Goal: Task Accomplishment & Management: Use online tool/utility

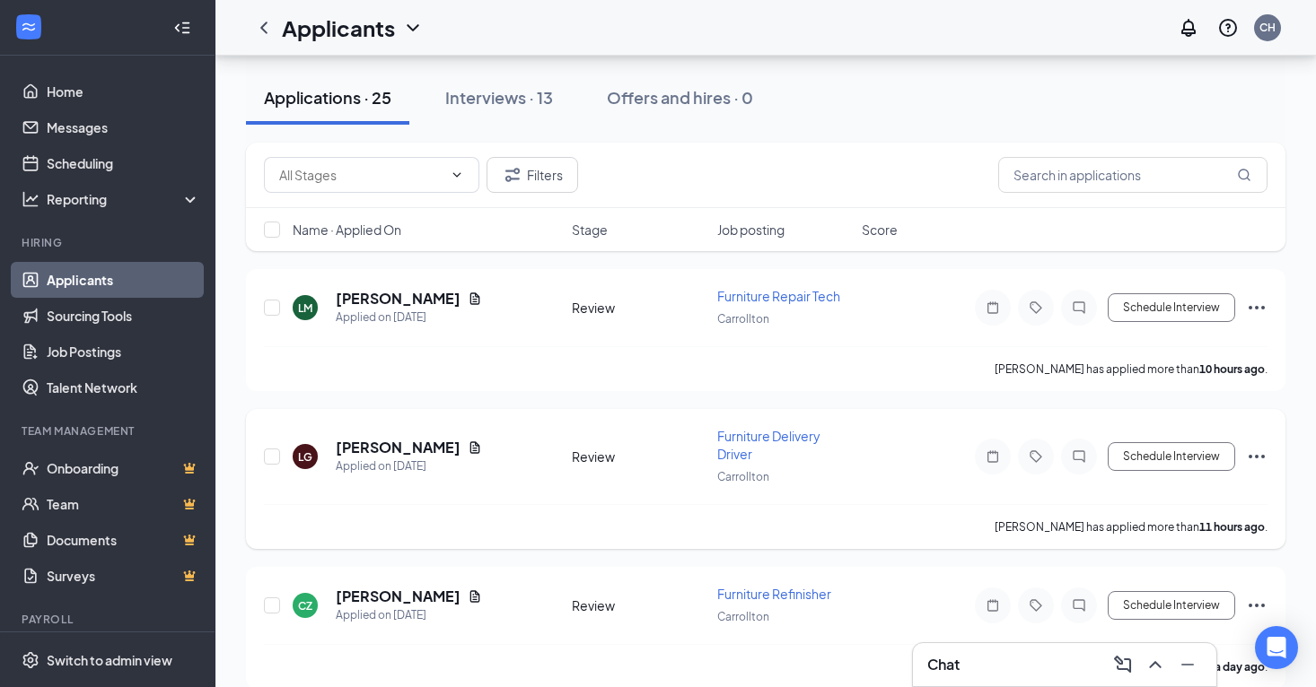
scroll to position [158, 0]
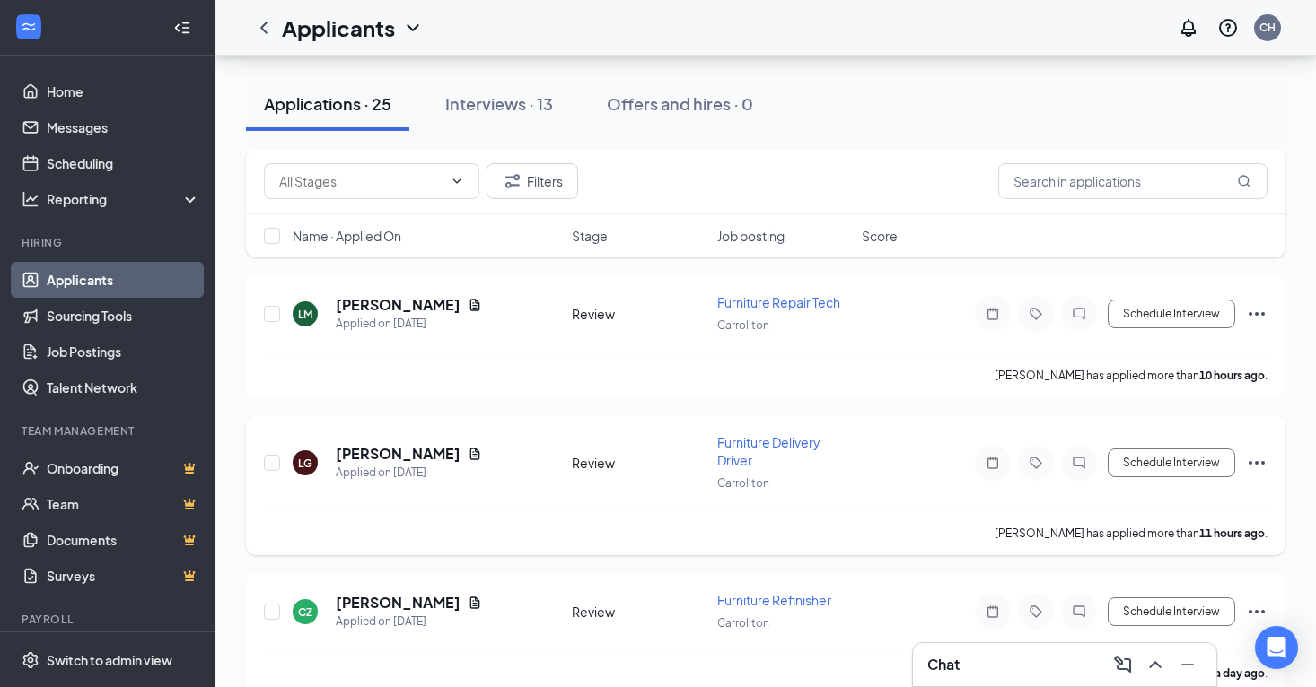
click at [741, 443] on span "Furniture Delivery Driver" at bounding box center [768, 451] width 103 height 34
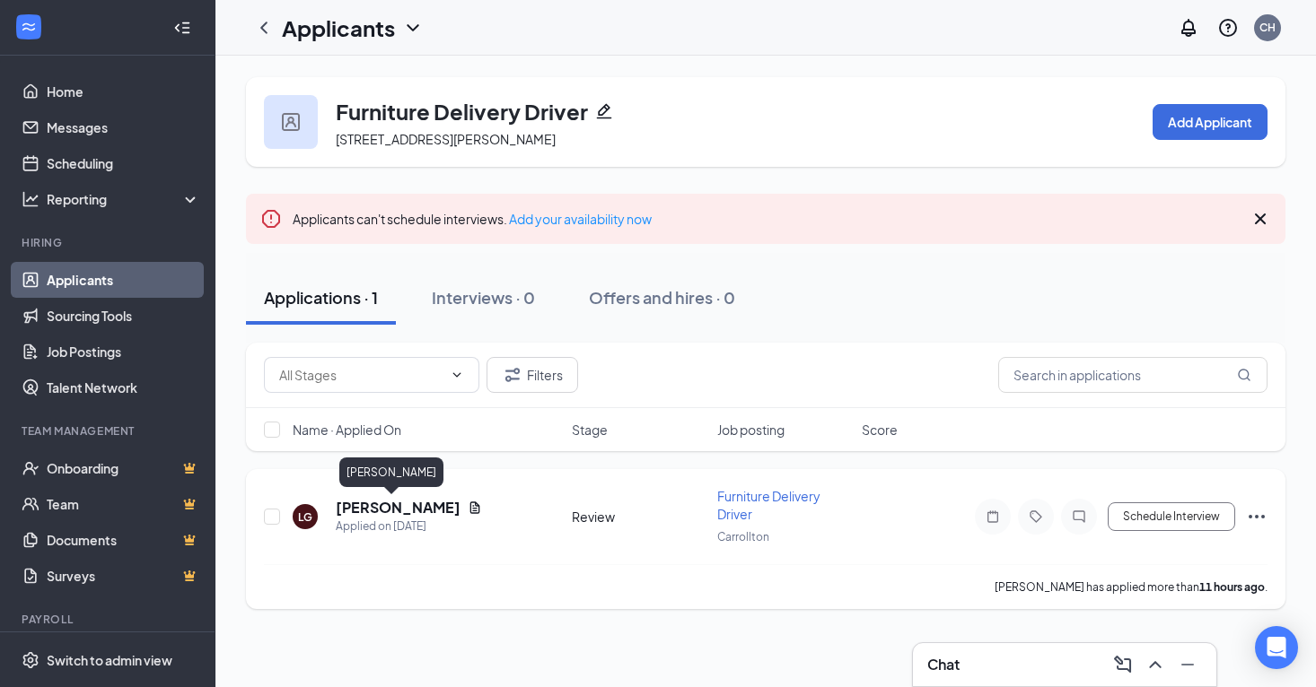
click at [379, 510] on h5 "[PERSON_NAME]" at bounding box center [398, 508] width 125 height 20
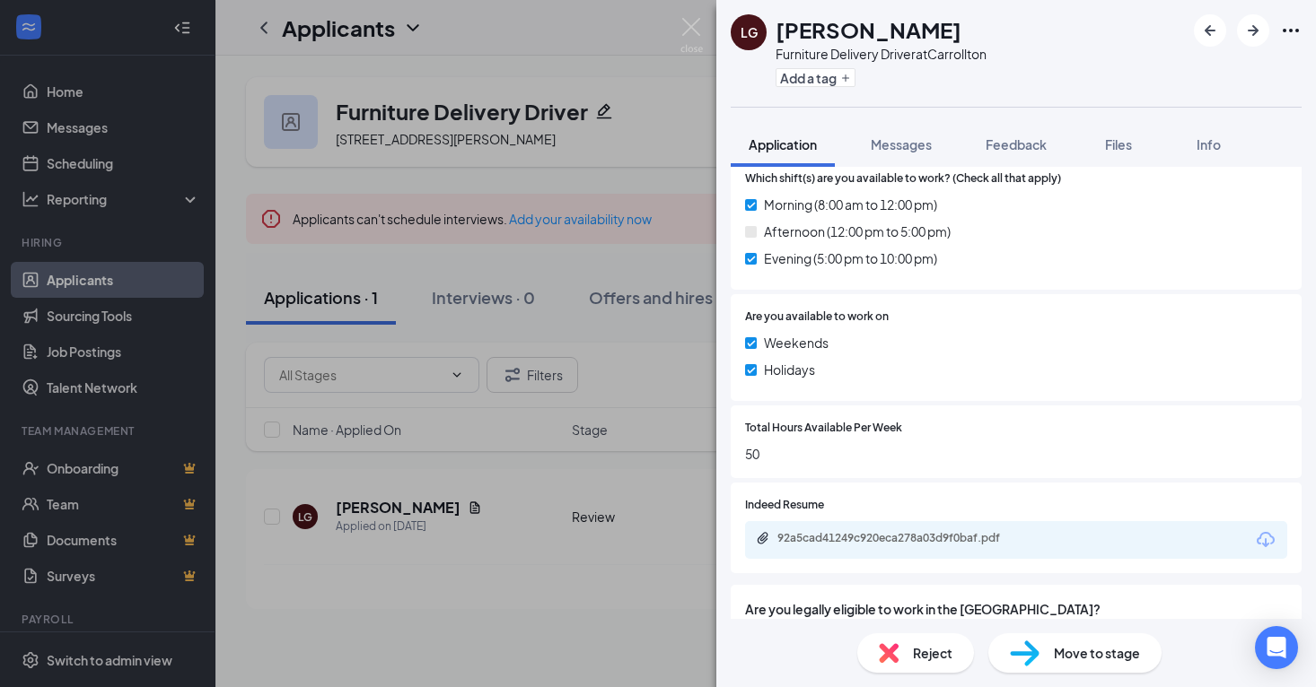
scroll to position [558, 0]
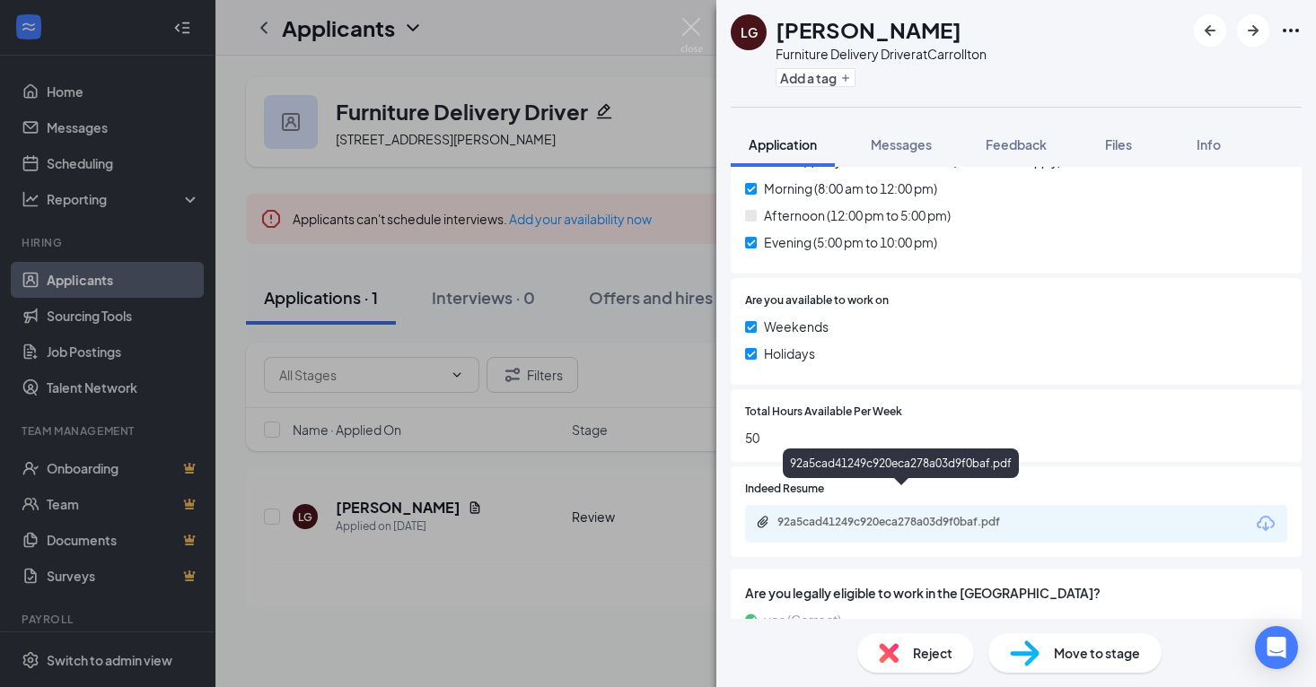
click at [917, 515] on div "92a5cad41249c920eca278a03d9f0baf.pdf" at bounding box center [902, 522] width 251 height 14
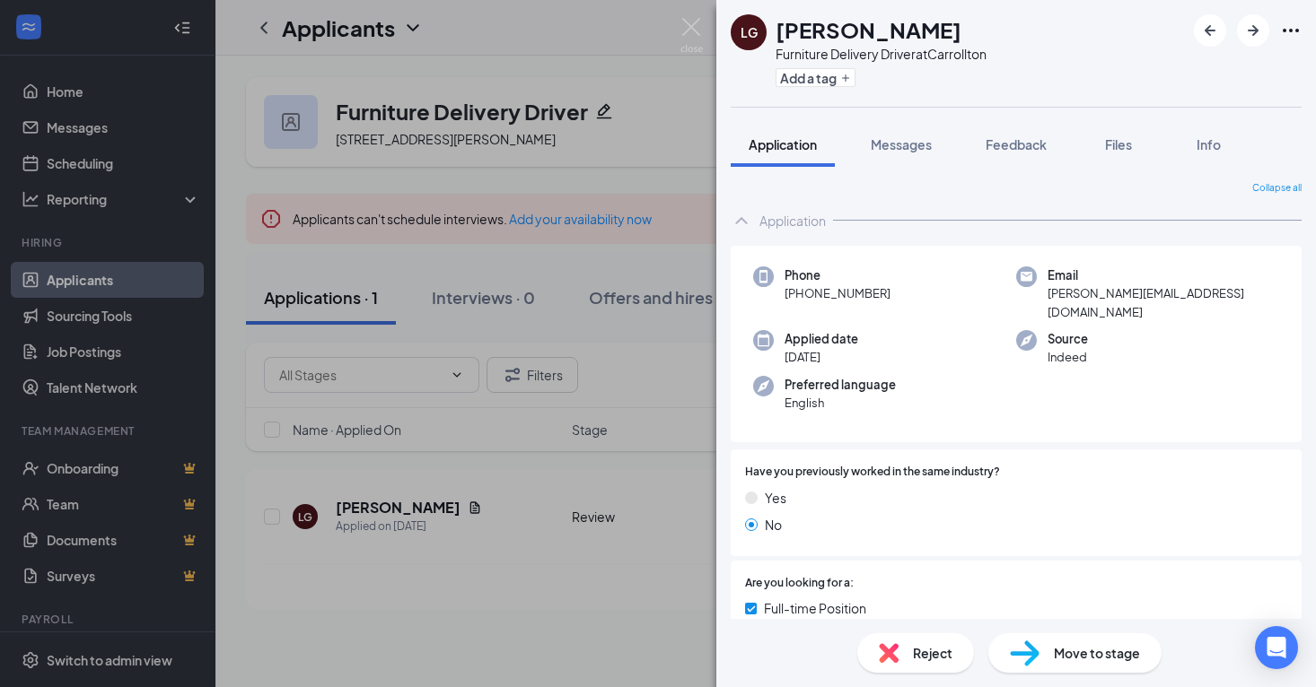
scroll to position [0, 0]
click at [931, 650] on span "Reject" at bounding box center [932, 653] width 39 height 20
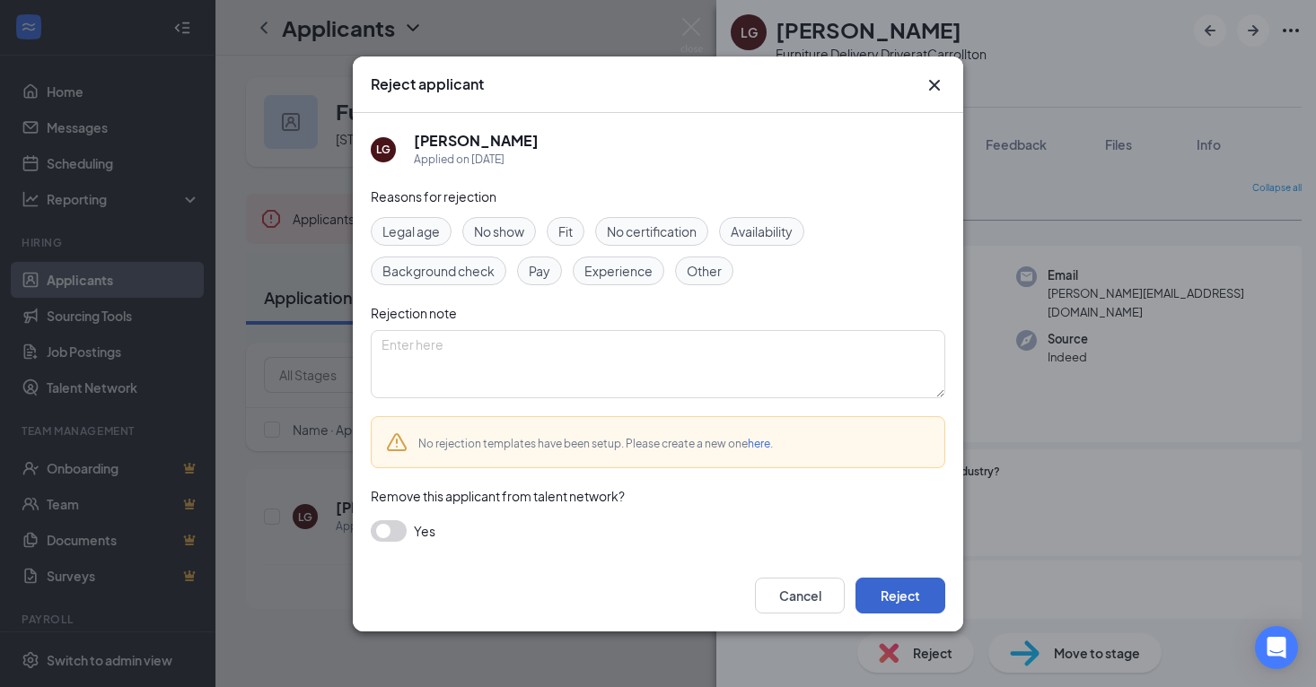
click at [925, 594] on button "Reject" at bounding box center [900, 596] width 90 height 36
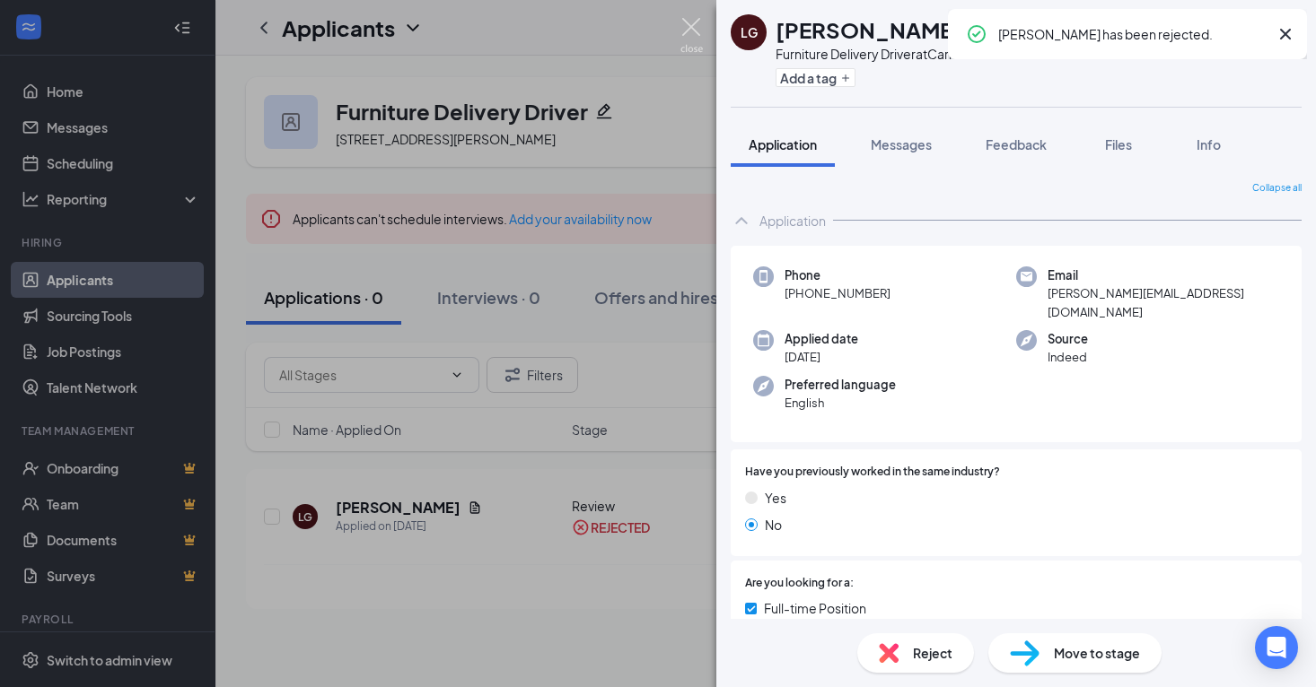
click at [691, 36] on img at bounding box center [691, 35] width 22 height 35
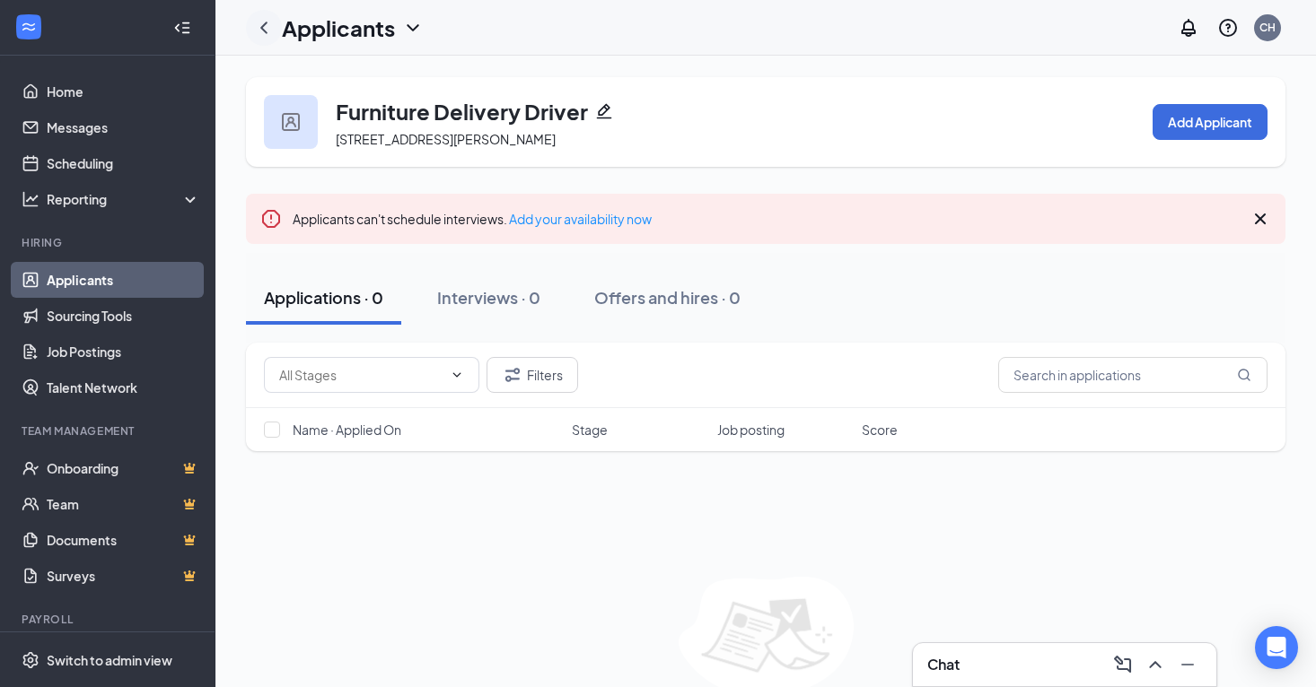
click at [267, 31] on icon "ChevronLeft" at bounding box center [264, 28] width 22 height 22
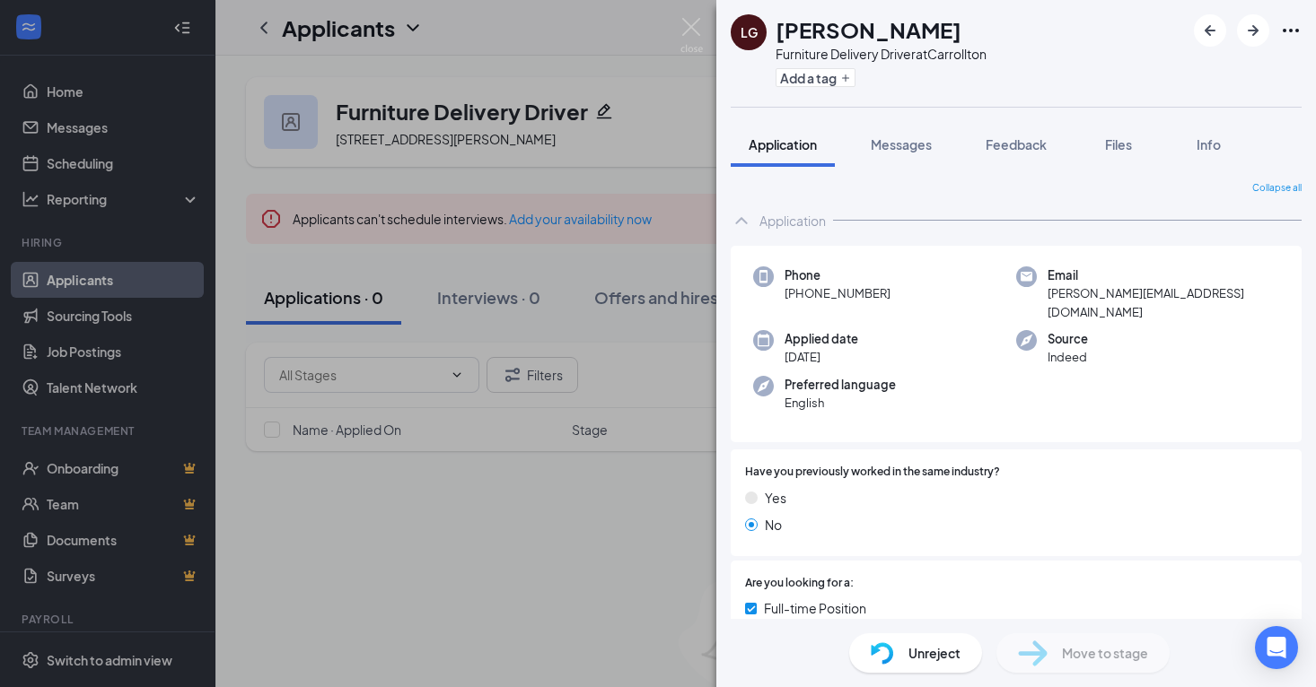
click at [711, 31] on div "LG [PERSON_NAME] Furniture Delivery Driver at [GEOGRAPHIC_DATA] Add a tag Appli…" at bounding box center [658, 343] width 1316 height 687
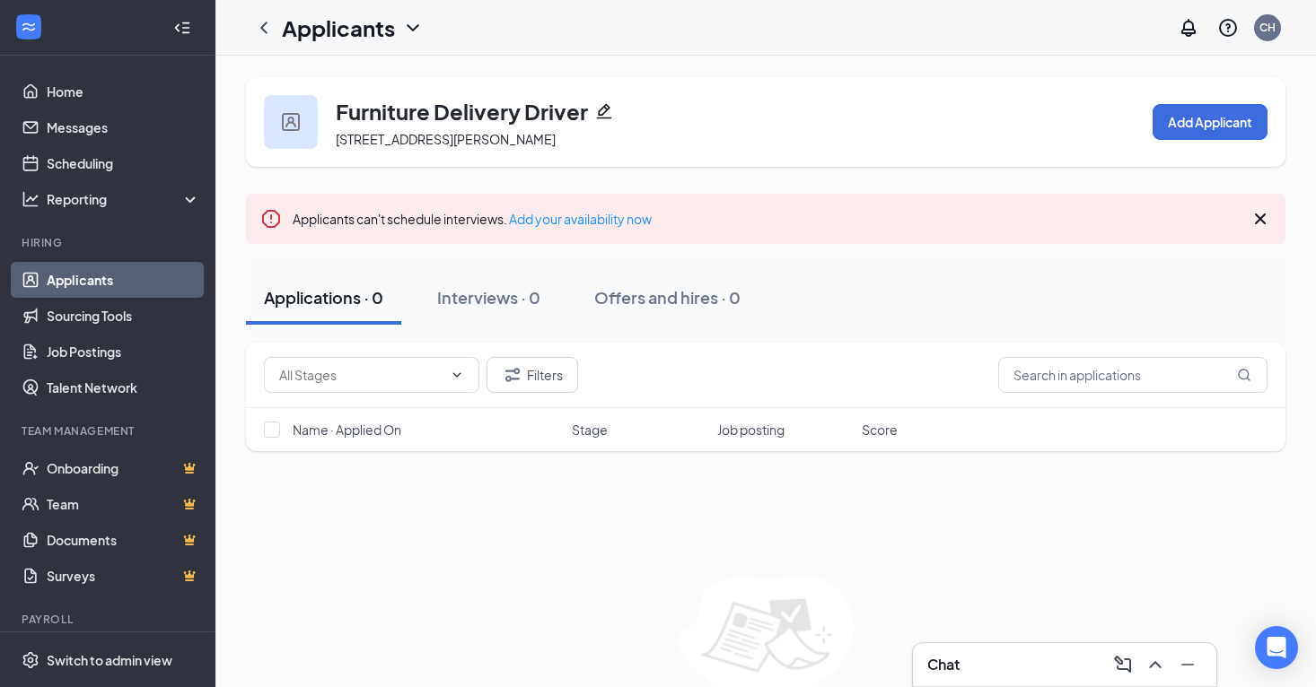
click at [120, 274] on link "Applicants" at bounding box center [123, 280] width 153 height 36
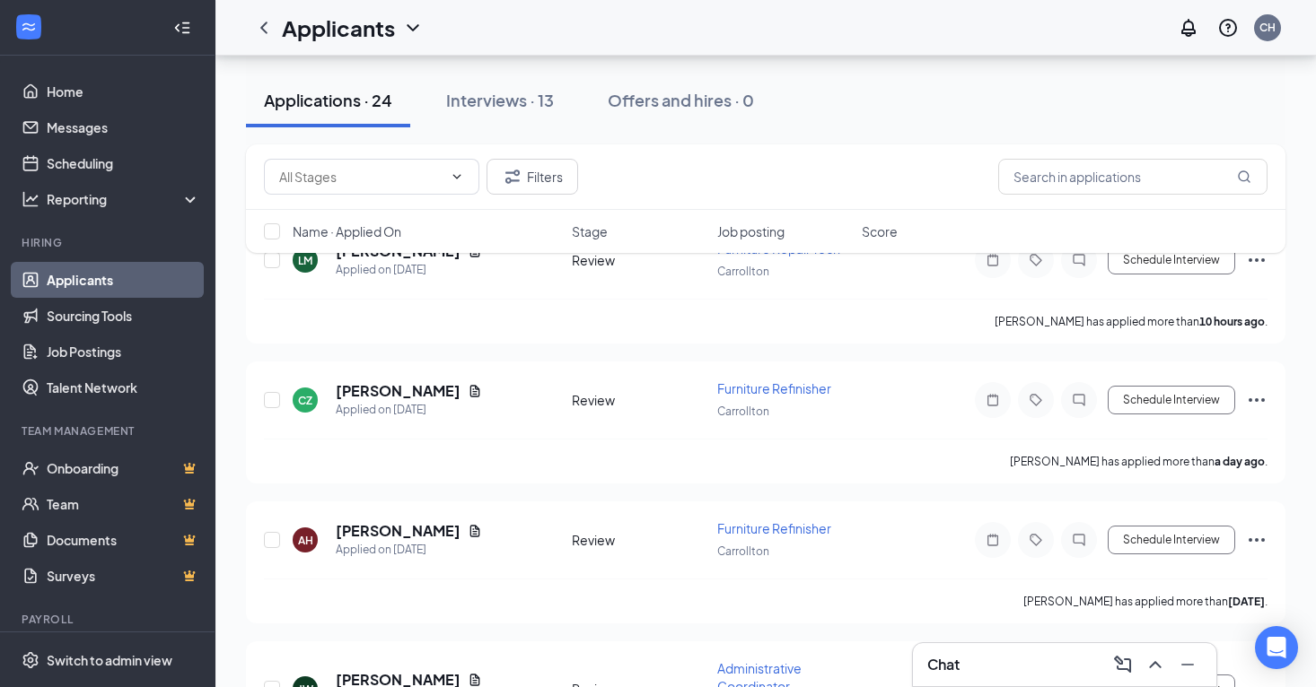
scroll to position [220, 0]
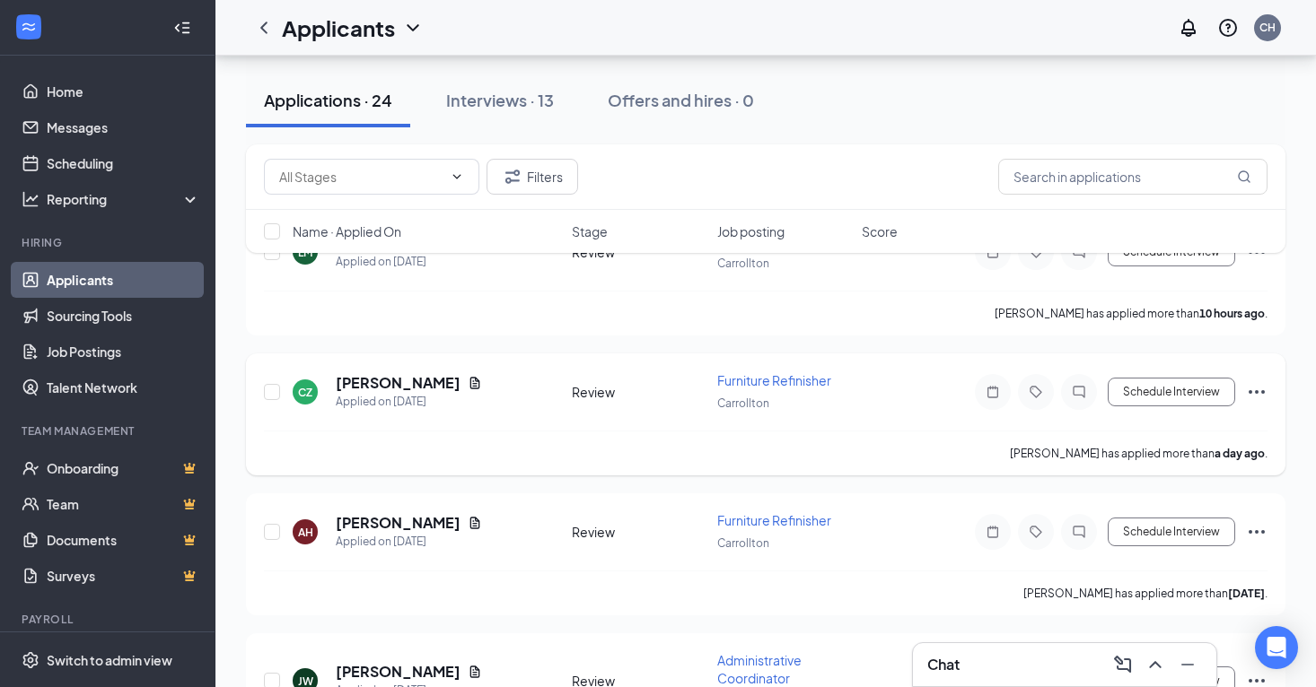
click at [748, 383] on span "Furniture Refinisher" at bounding box center [774, 380] width 114 height 16
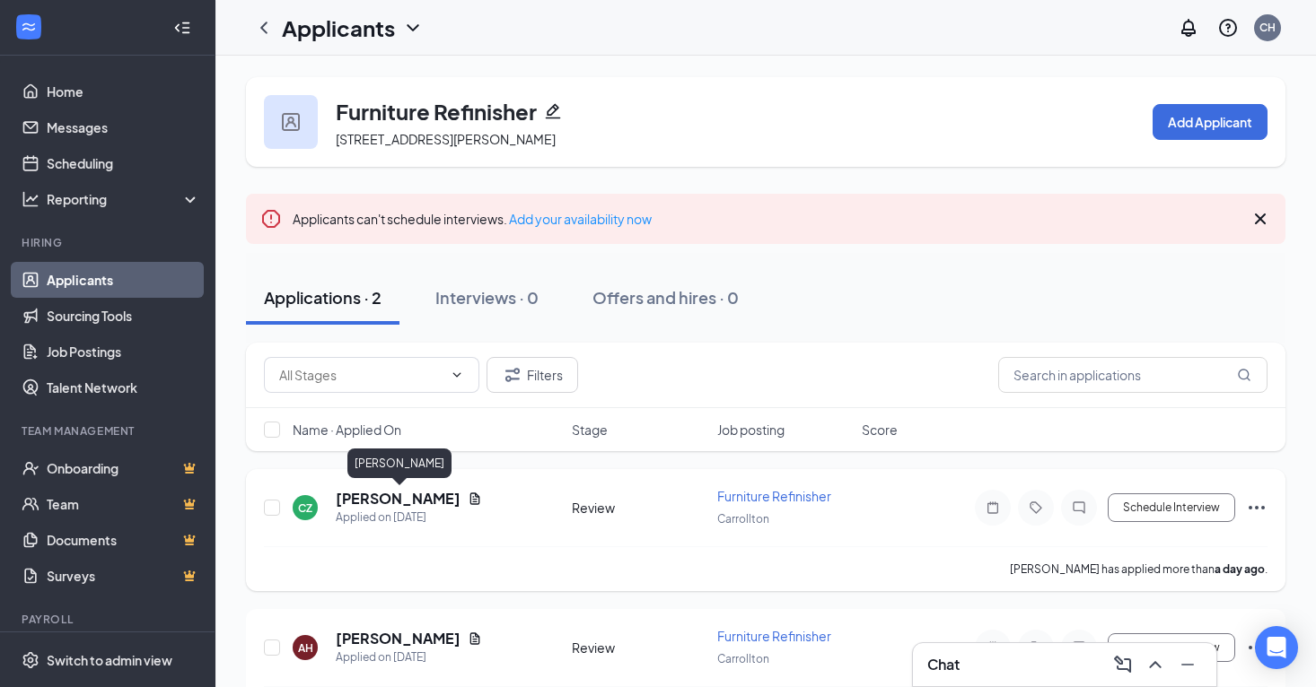
click at [412, 496] on h5 "[PERSON_NAME]" at bounding box center [398, 499] width 125 height 20
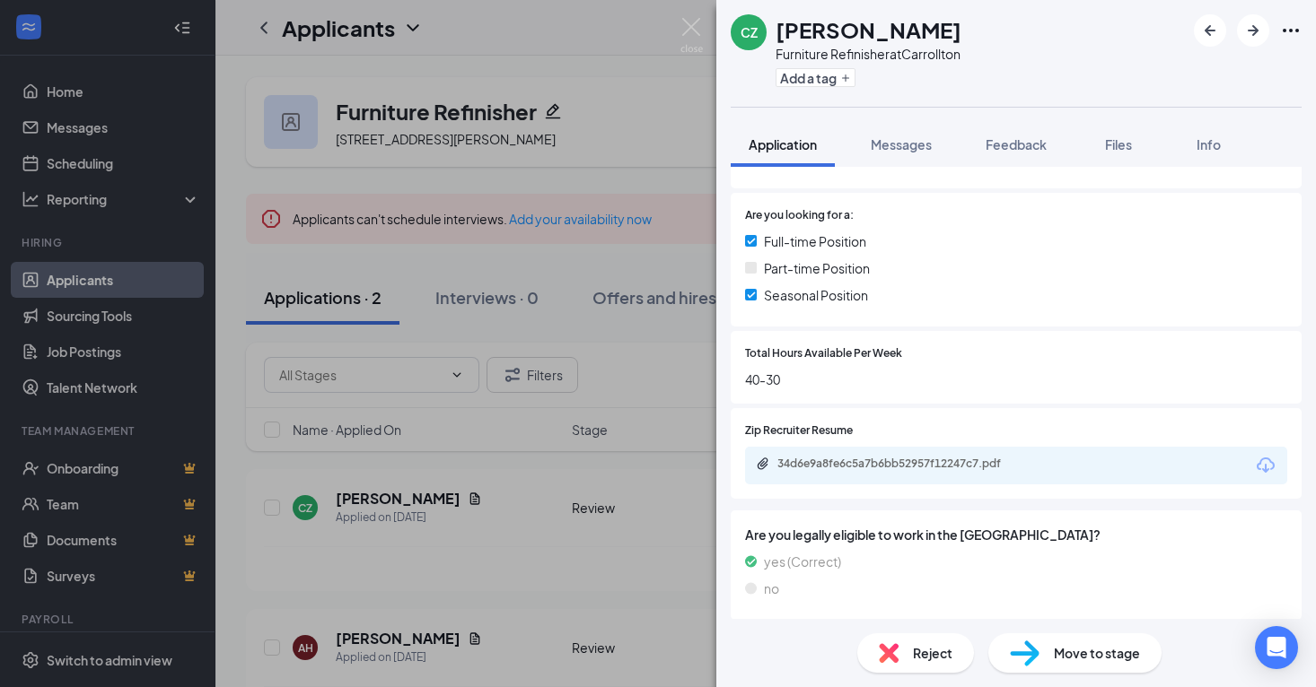
scroll to position [348, 0]
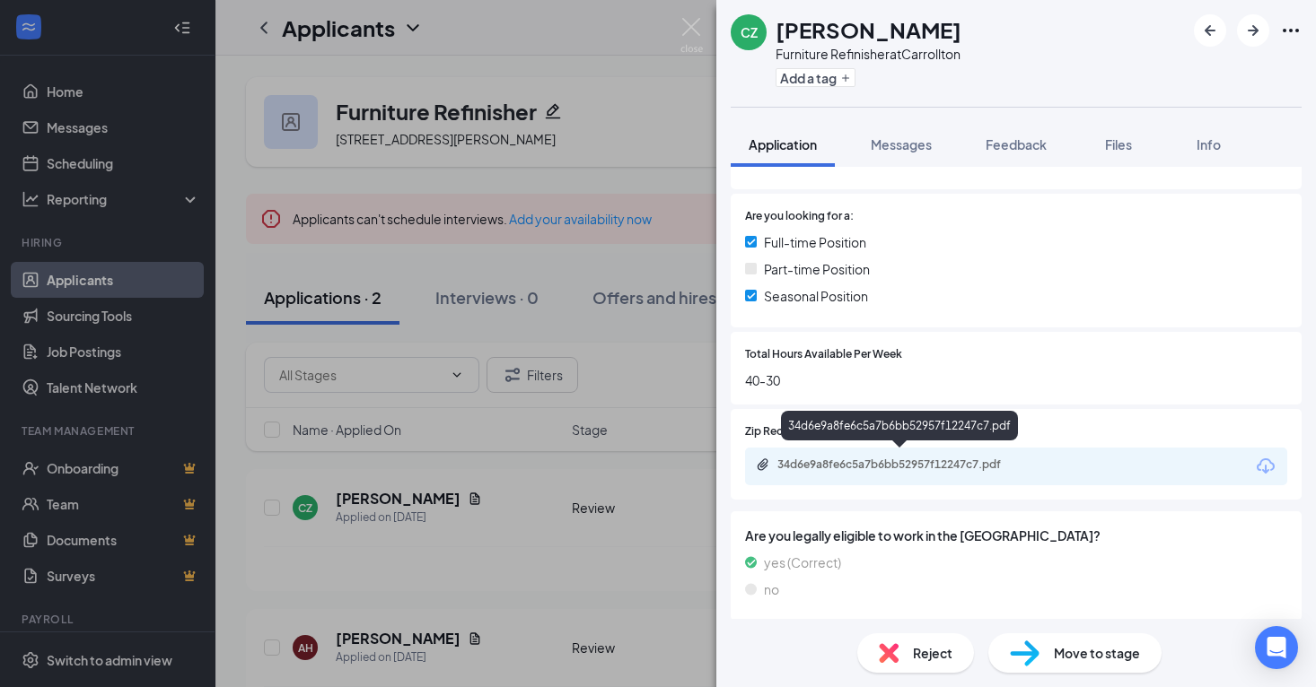
click at [872, 458] on div "34d6e9a8fe6c5a7b6bb52957f12247c7.pdf" at bounding box center [902, 465] width 251 height 14
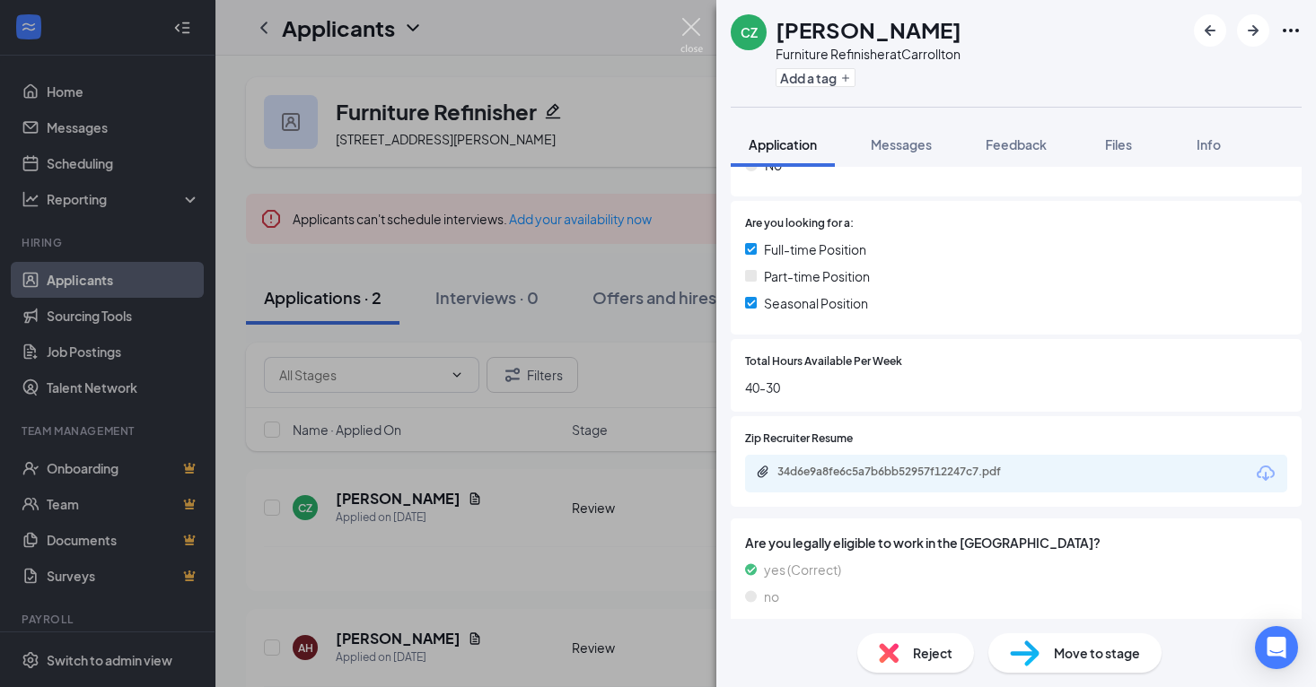
click at [692, 29] on img at bounding box center [691, 35] width 22 height 35
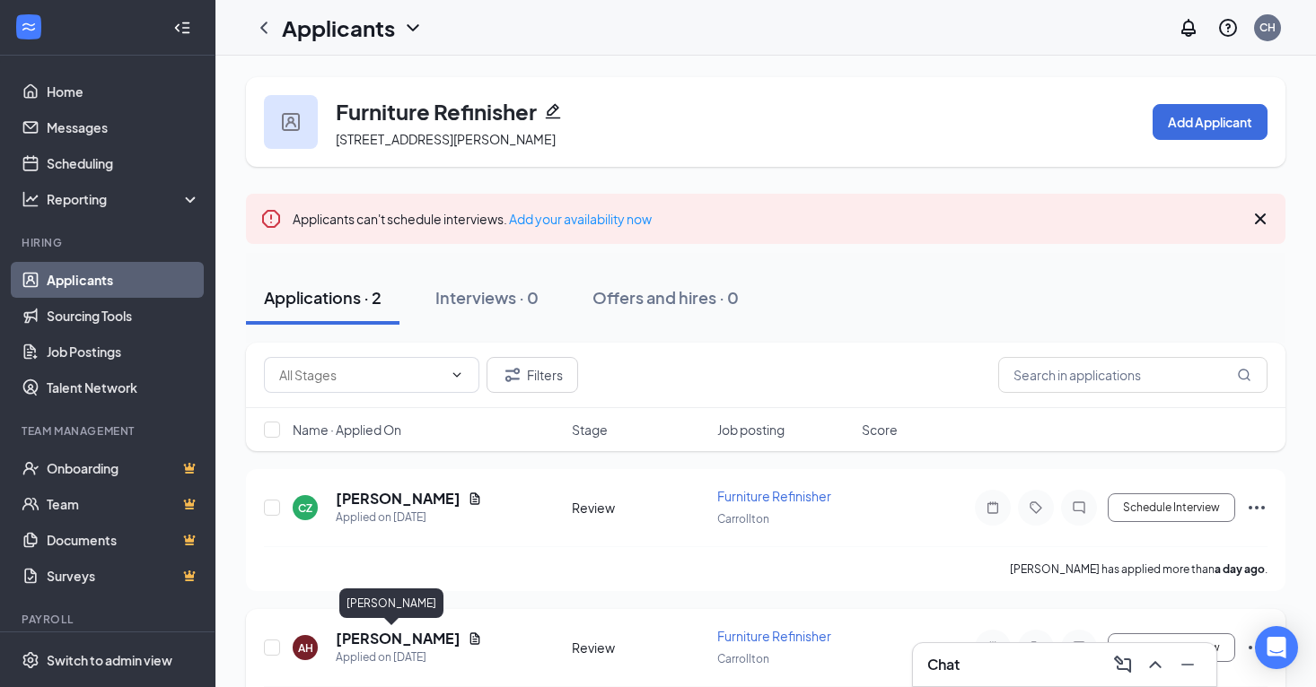
click at [372, 635] on h5 "[PERSON_NAME]" at bounding box center [398, 639] width 125 height 20
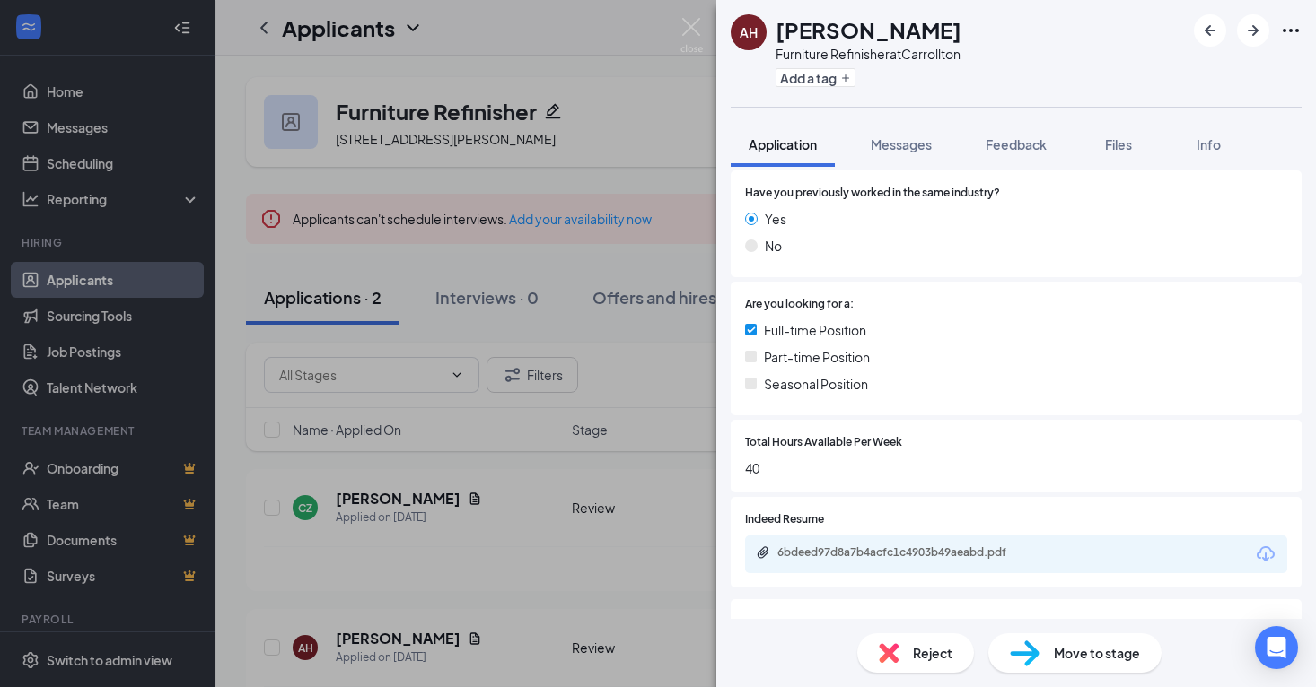
scroll to position [262, 0]
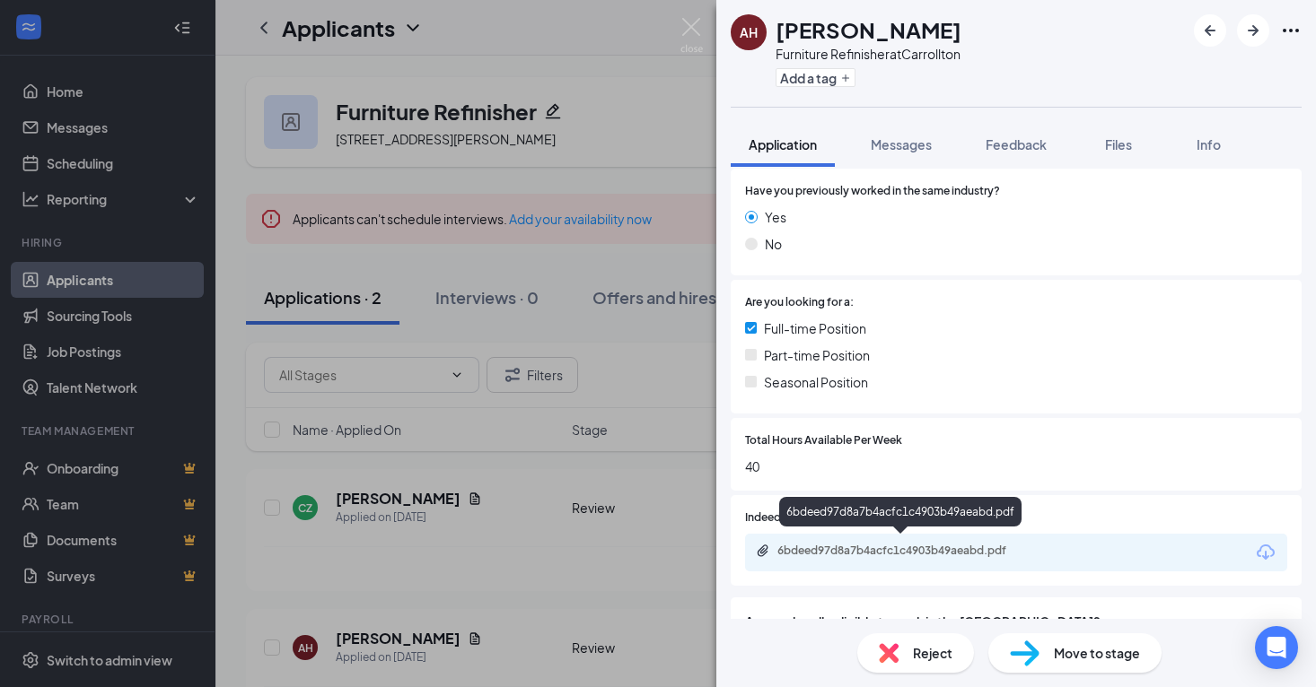
click at [906, 544] on div "6bdeed97d8a7b4acfc1c4903b49aeabd.pdf" at bounding box center [902, 551] width 251 height 14
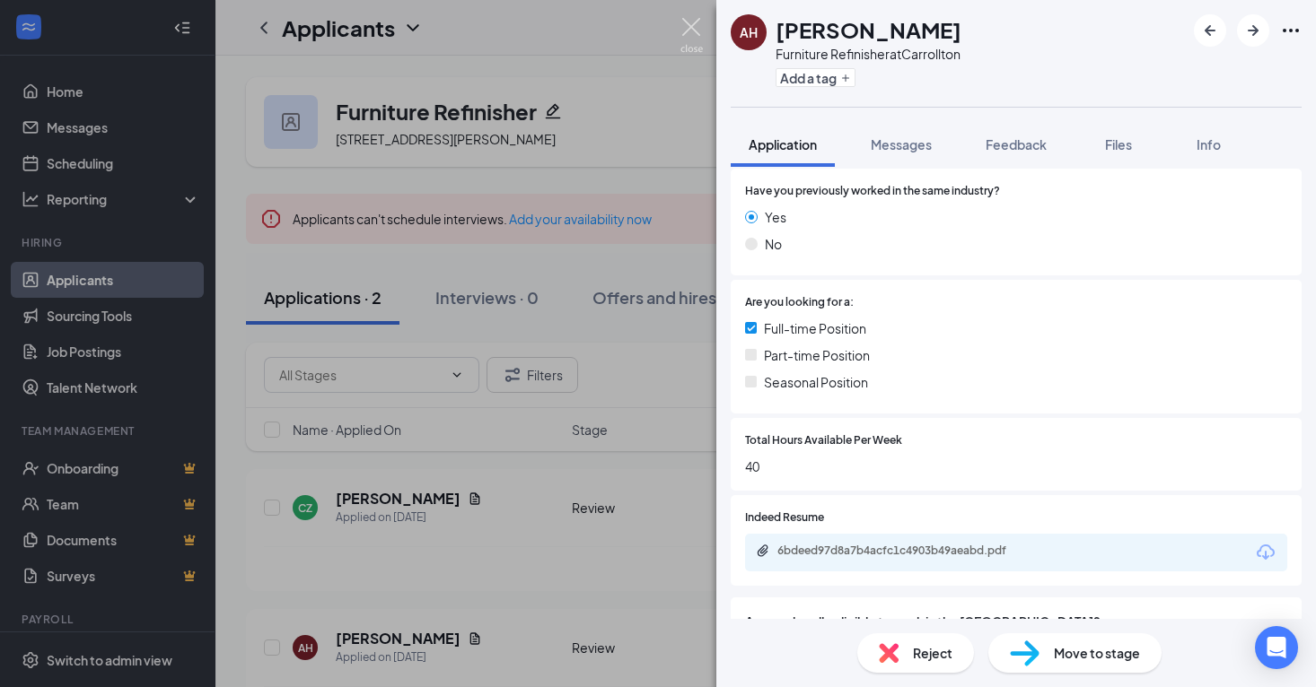
click at [694, 31] on img at bounding box center [691, 35] width 22 height 35
